Goal: Task Accomplishment & Management: Use online tool/utility

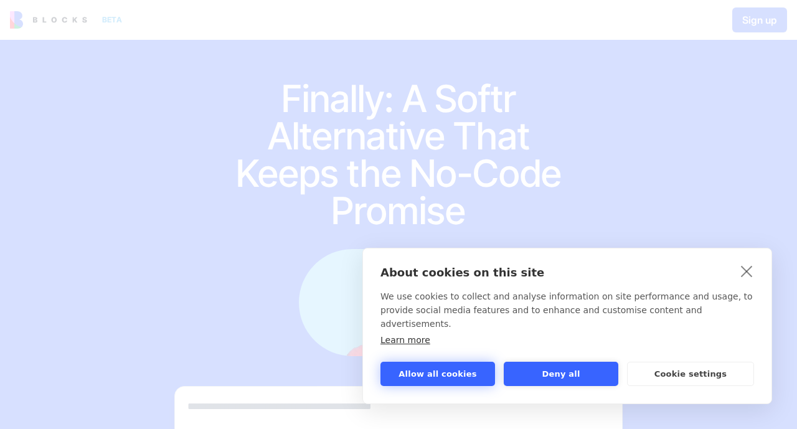
click at [467, 379] on button "Allow all cookies" at bounding box center [438, 374] width 115 height 24
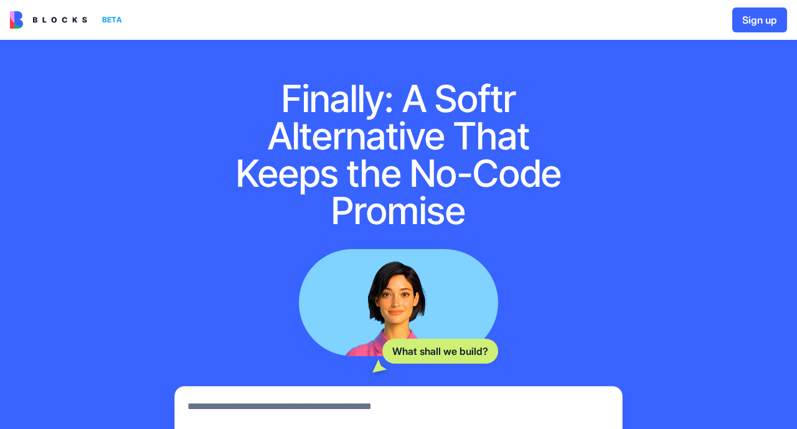
click at [751, 22] on button "Sign up" at bounding box center [760, 19] width 55 height 25
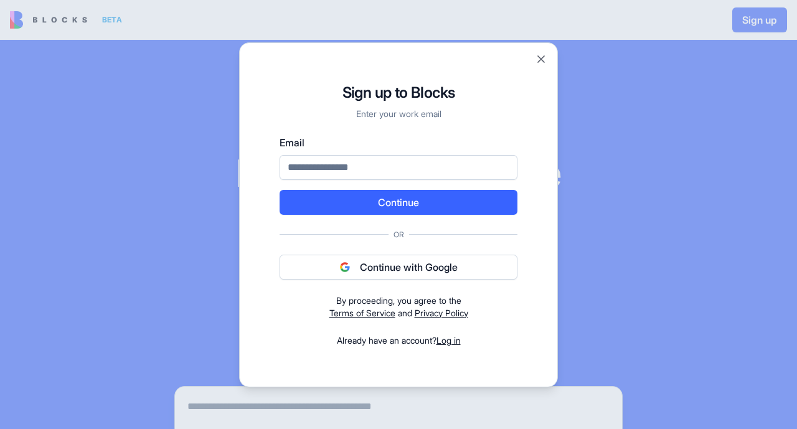
click at [409, 274] on button "Continue with Google" at bounding box center [399, 267] width 238 height 25
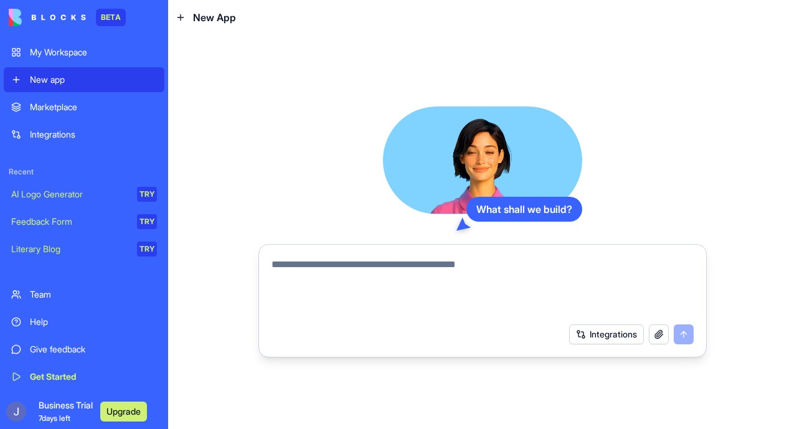
click at [112, 410] on button "Upgrade" at bounding box center [123, 412] width 47 height 20
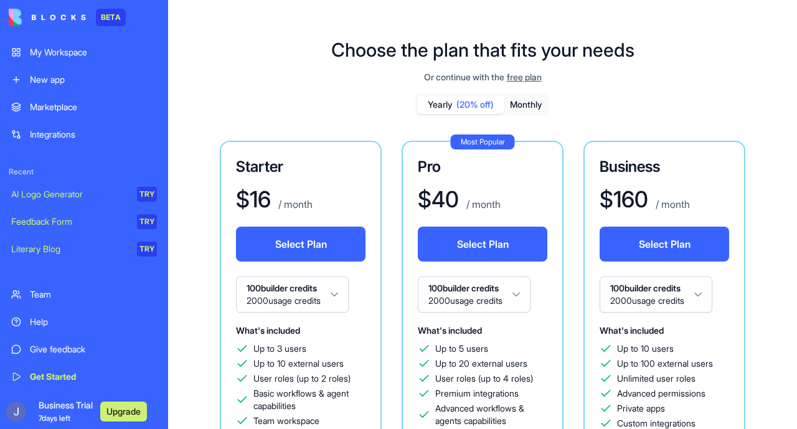
click at [234, 79] on div "Or continue with the free plan" at bounding box center [483, 77] width 536 height 12
click at [86, 58] on div "My Workspace" at bounding box center [93, 52] width 127 height 12
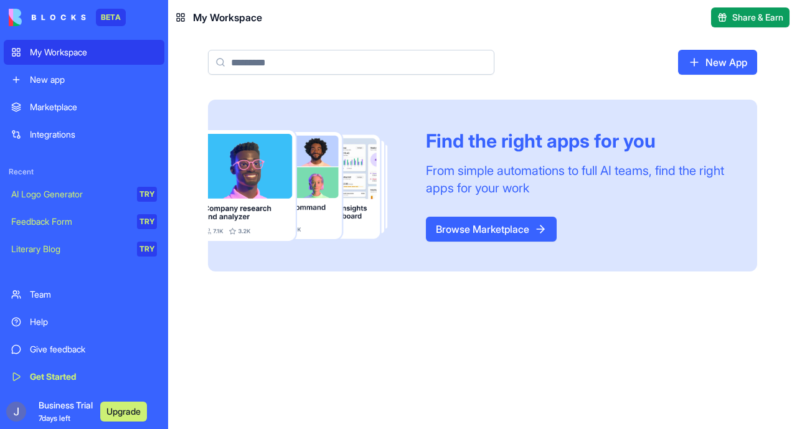
click at [714, 73] on link "New App" at bounding box center [717, 62] width 79 height 25
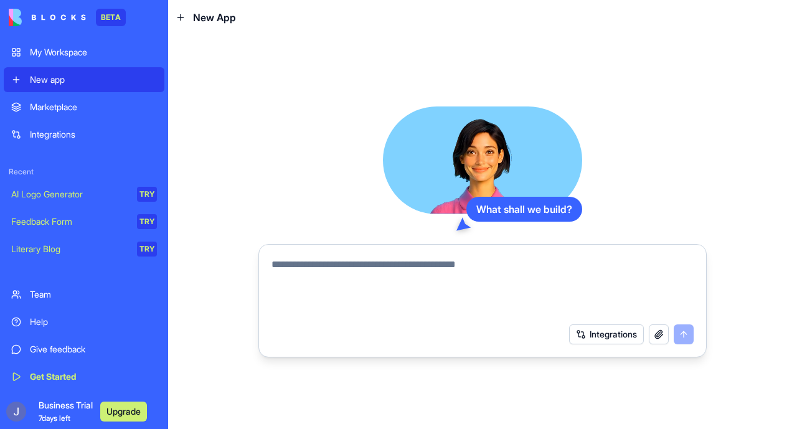
click at [371, 265] on textarea at bounding box center [483, 287] width 422 height 60
click at [654, 336] on button "button" at bounding box center [659, 335] width 20 height 20
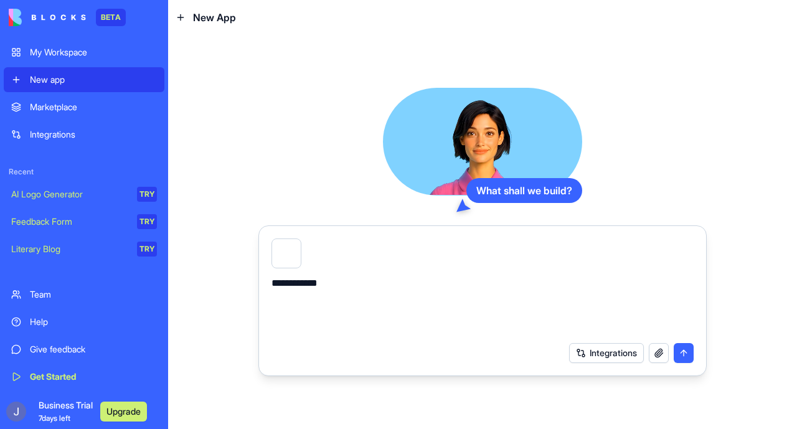
click at [399, 287] on textarea "**********" at bounding box center [483, 306] width 423 height 60
type textarea "*"
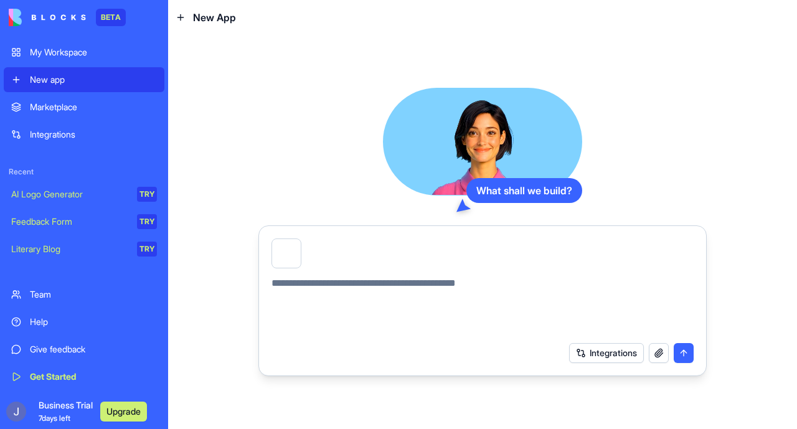
paste textarea "**********"
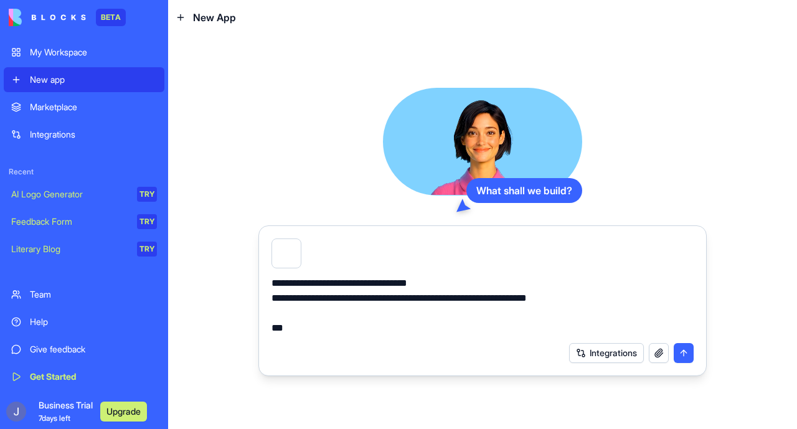
scroll to position [9357, 0]
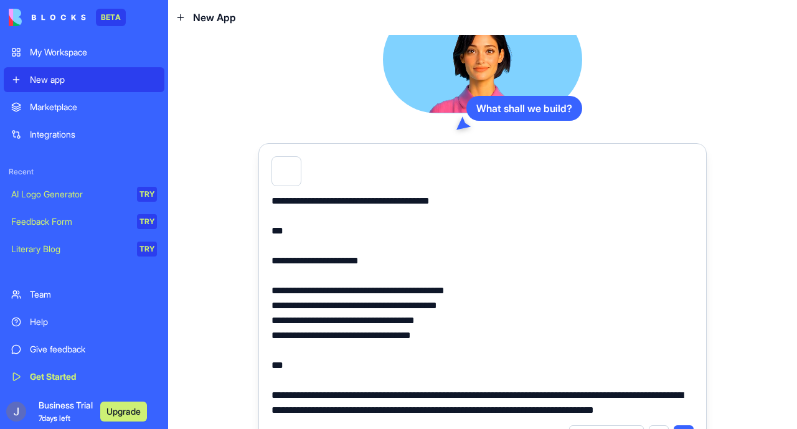
click at [436, 286] on textarea at bounding box center [483, 306] width 423 height 224
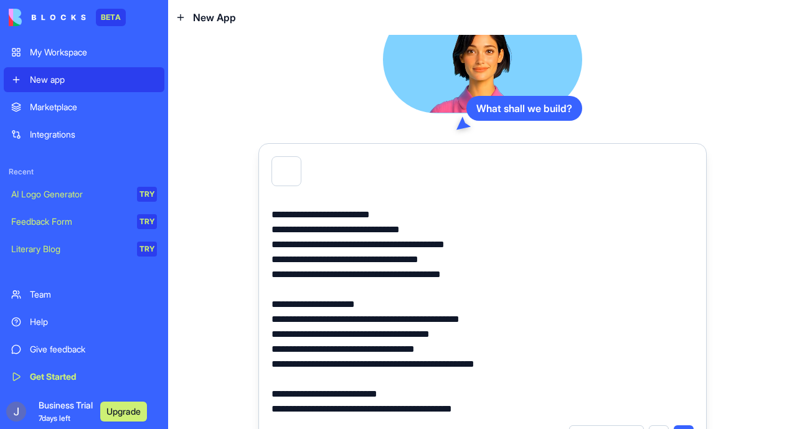
scroll to position [29, 0]
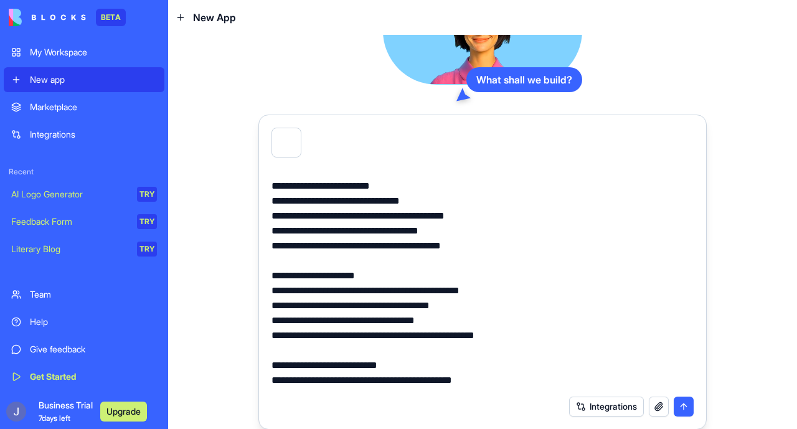
type textarea "**********"
click at [681, 407] on button "submit" at bounding box center [684, 407] width 20 height 20
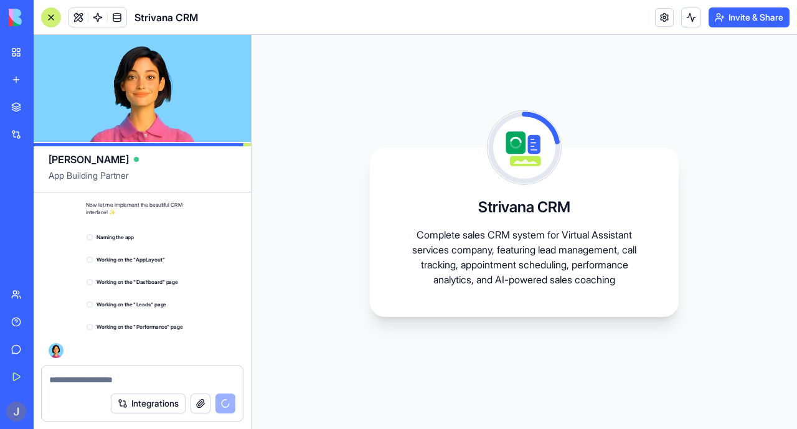
scroll to position [6682, 0]
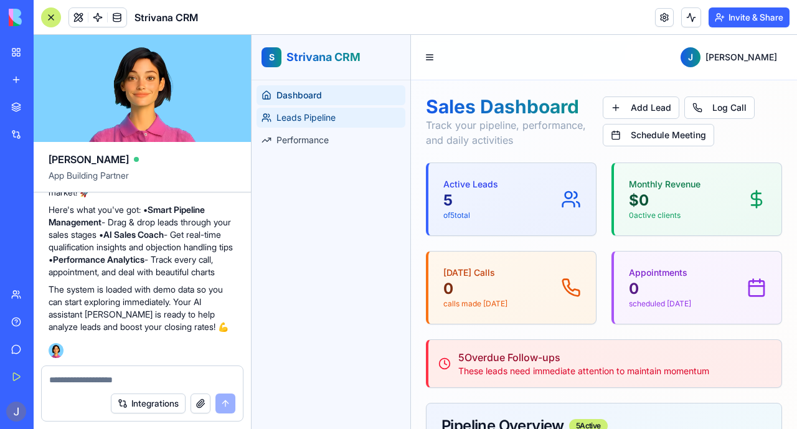
click at [316, 116] on span "Leads Pipeline" at bounding box center [306, 117] width 59 height 12
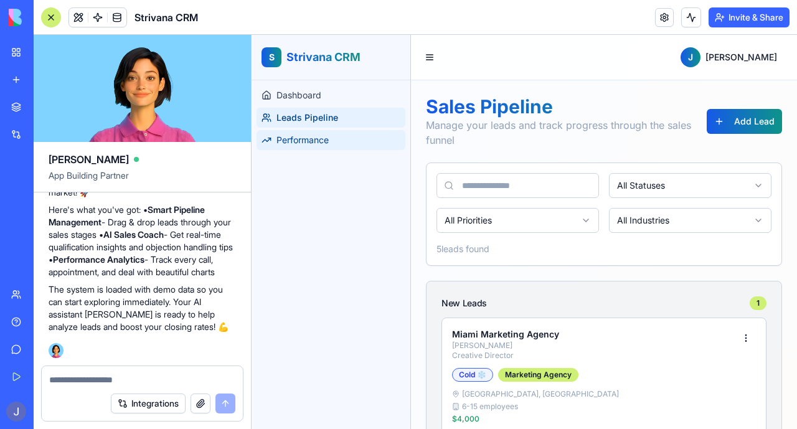
click at [311, 146] on link "Performance" at bounding box center [331, 140] width 149 height 20
